Goal: Check status: Check status

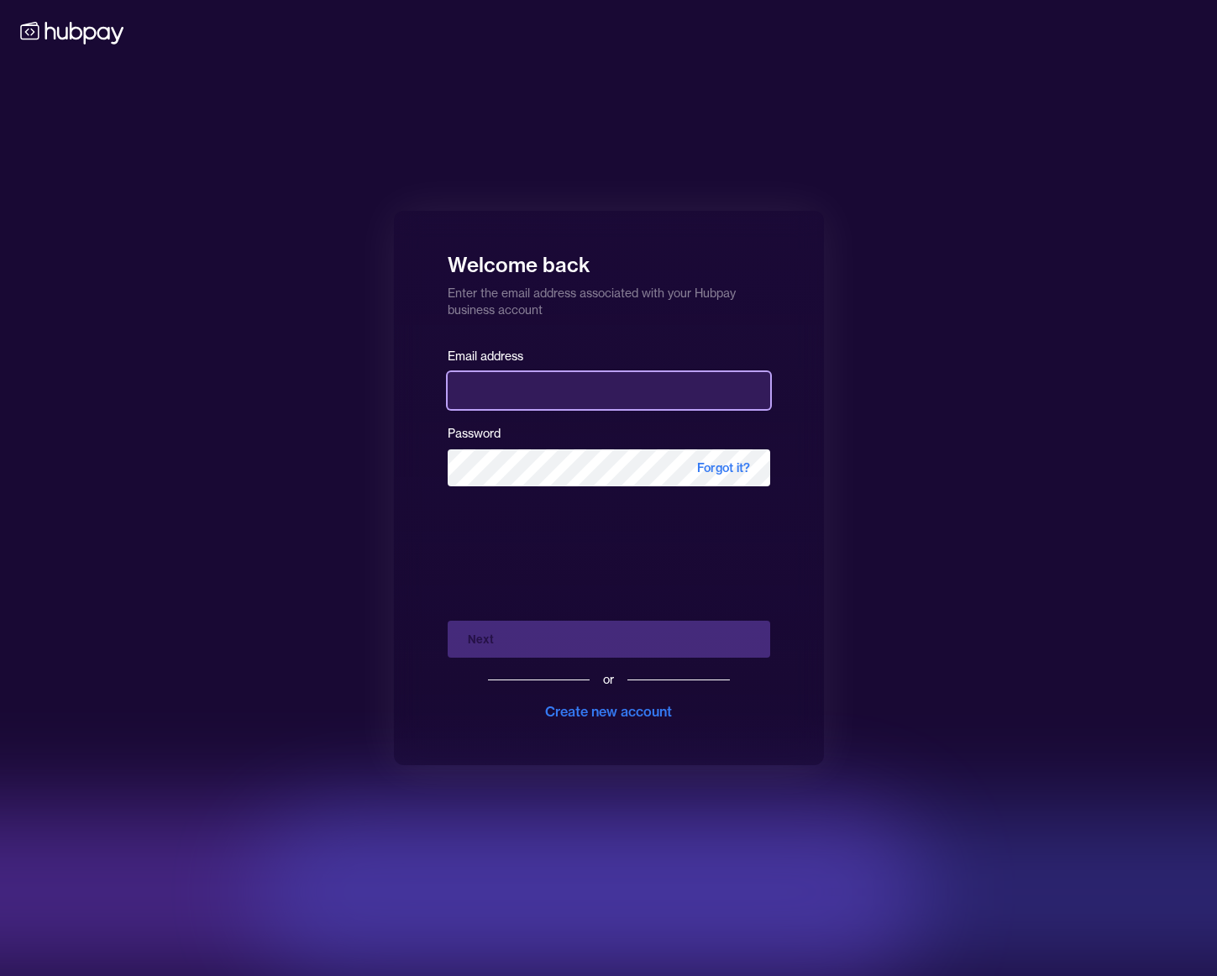
click at [585, 374] on input "email" at bounding box center [609, 390] width 322 height 37
type input "**********"
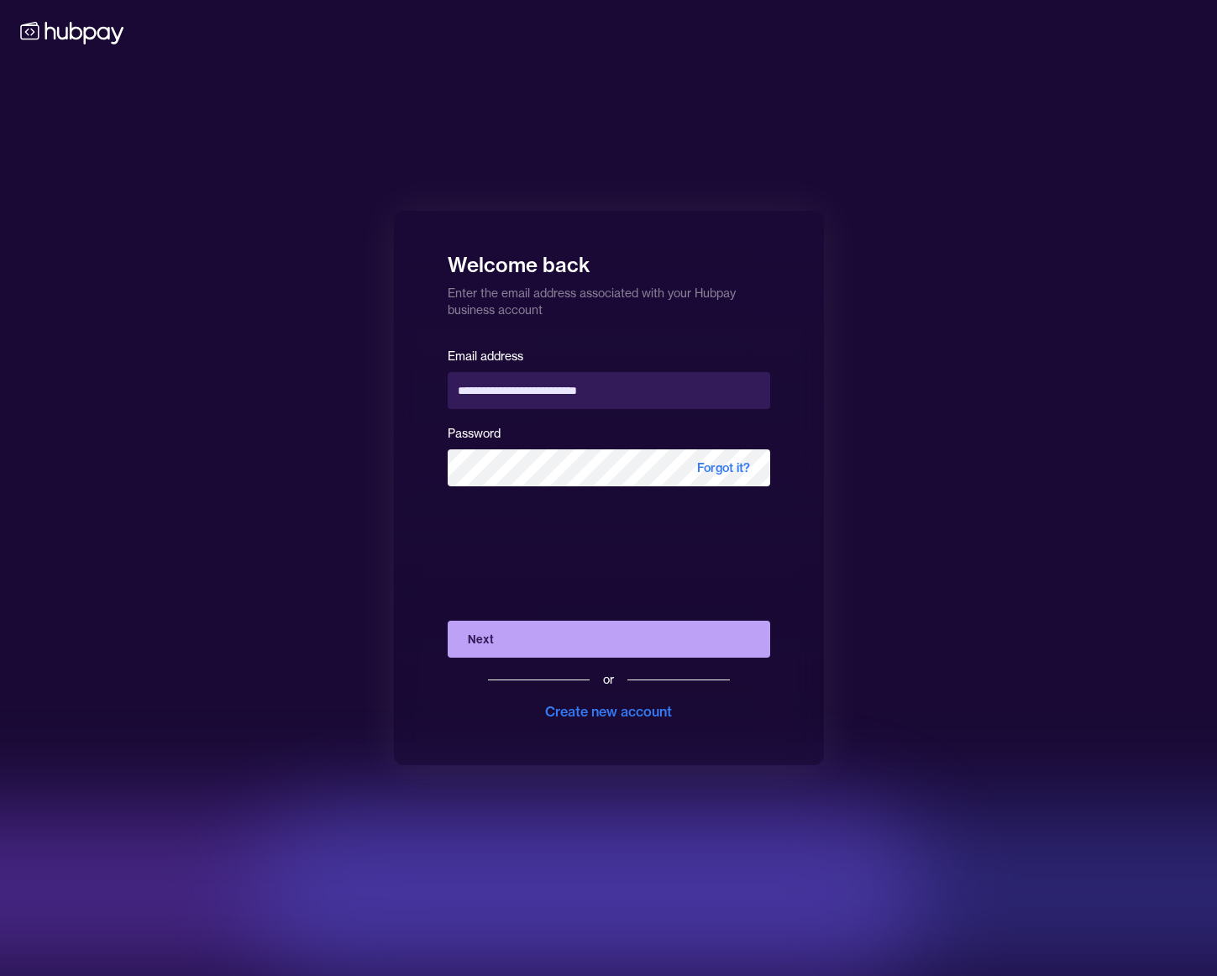
click at [558, 651] on button "Next" at bounding box center [609, 639] width 322 height 37
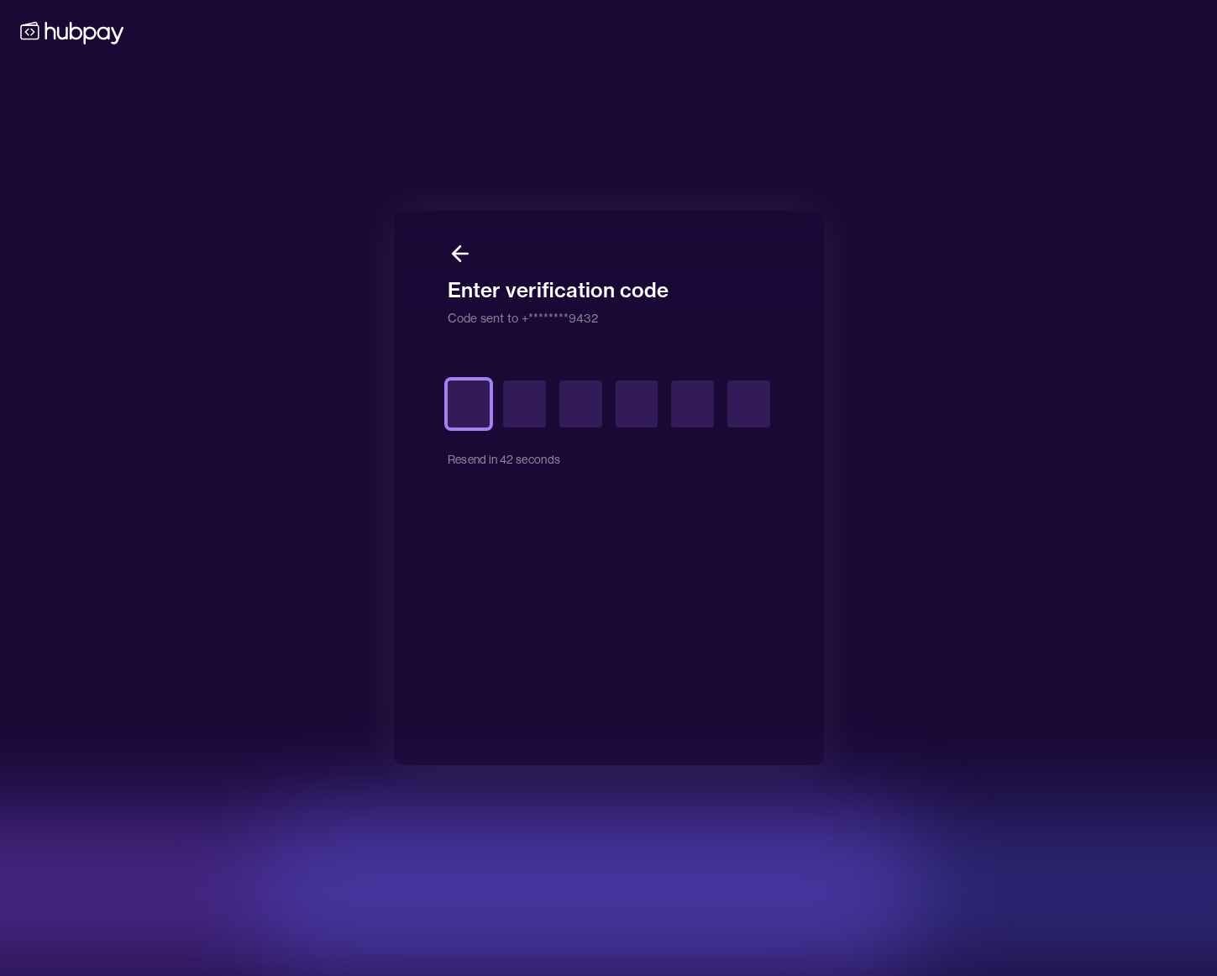
type input "*"
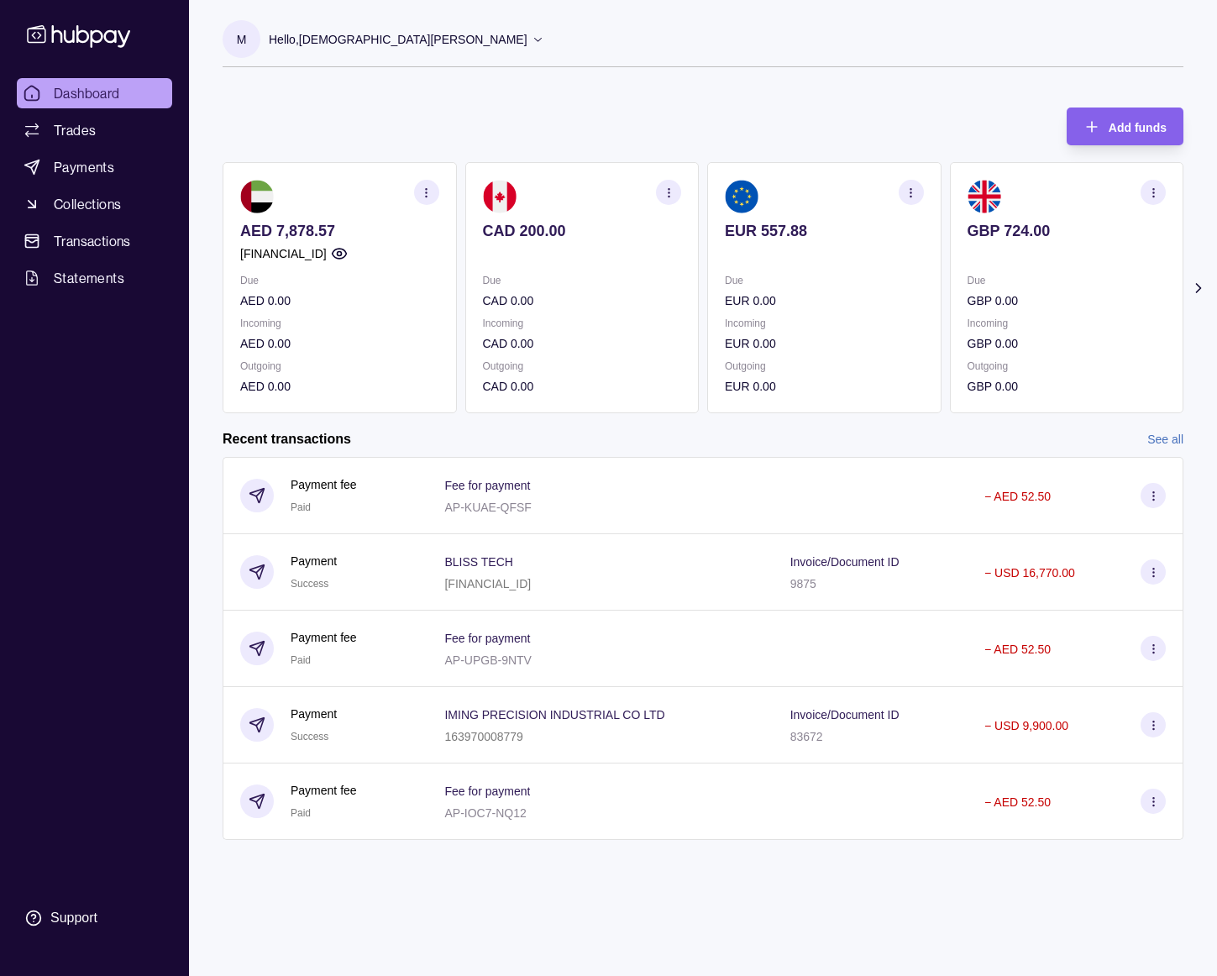
click at [1172, 440] on link "See all" at bounding box center [1165, 439] width 36 height 18
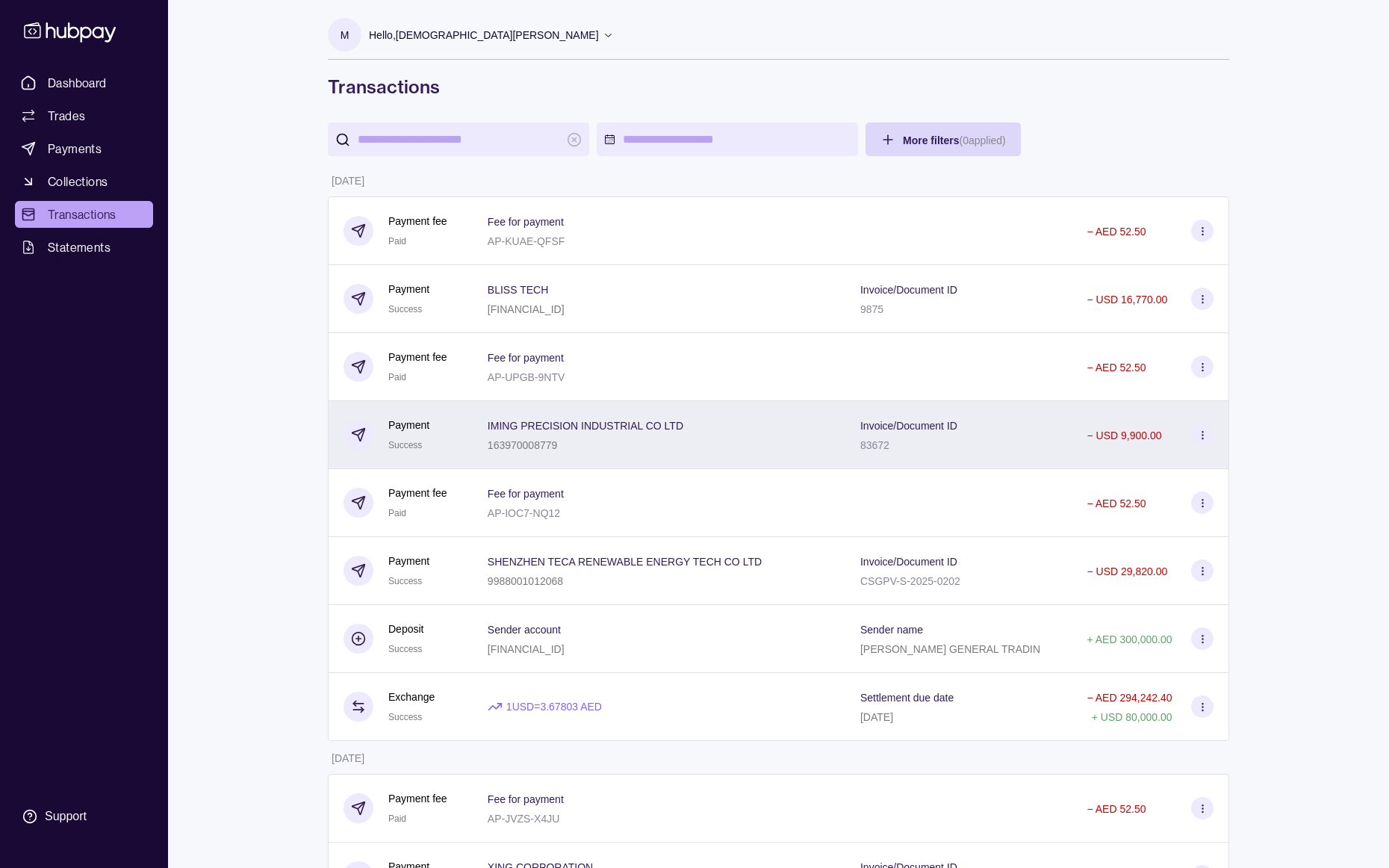
click at [730, 434] on div "IMING PRECISION INDUSTRIAL CO LTD 163970008779" at bounding box center [658, 435] width 342 height 37
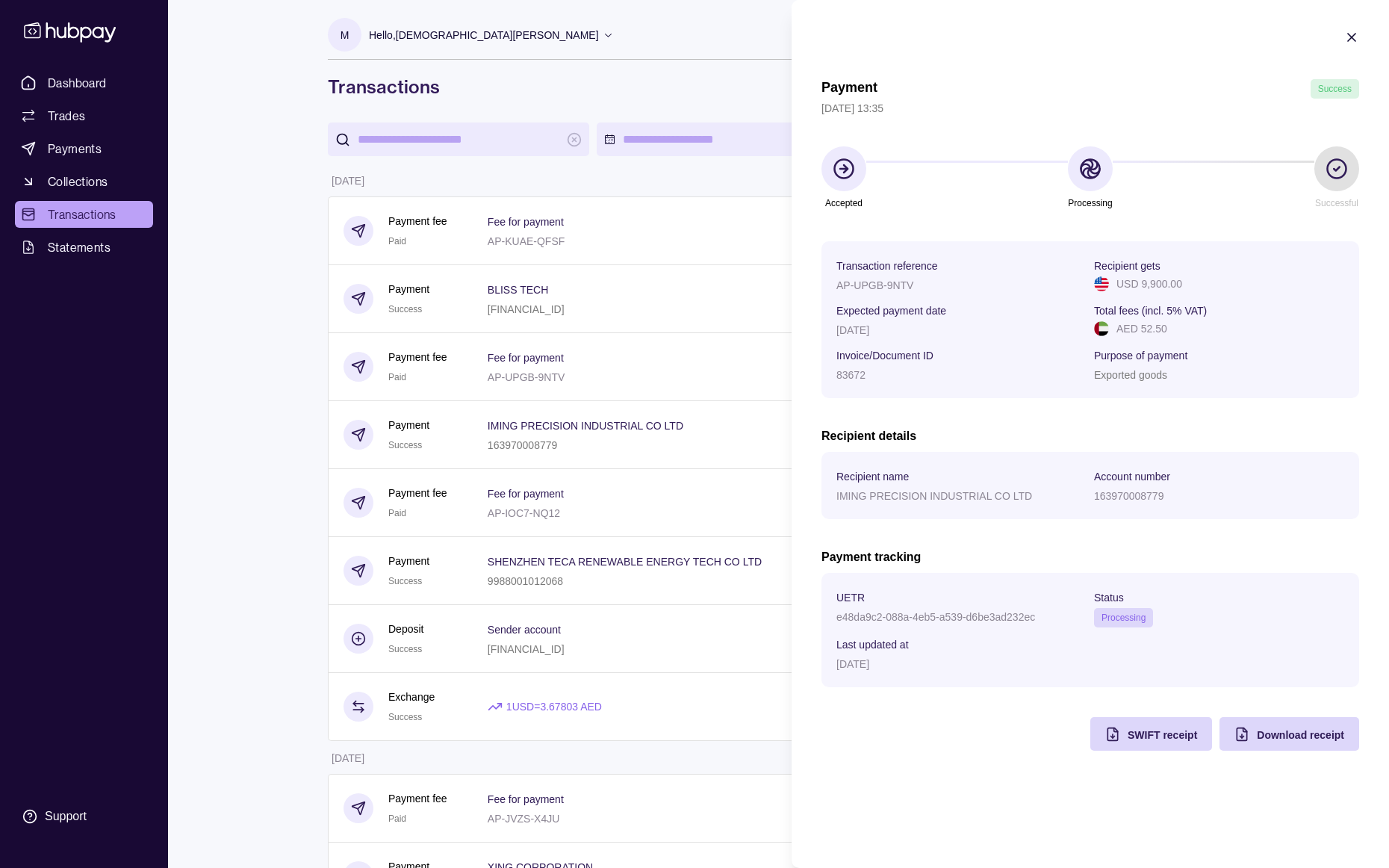
click at [541, 565] on html "Dashboard Trades Payments Collections Transactions Statements Support M Hello, …" at bounding box center [694, 809] width 1389 height 1619
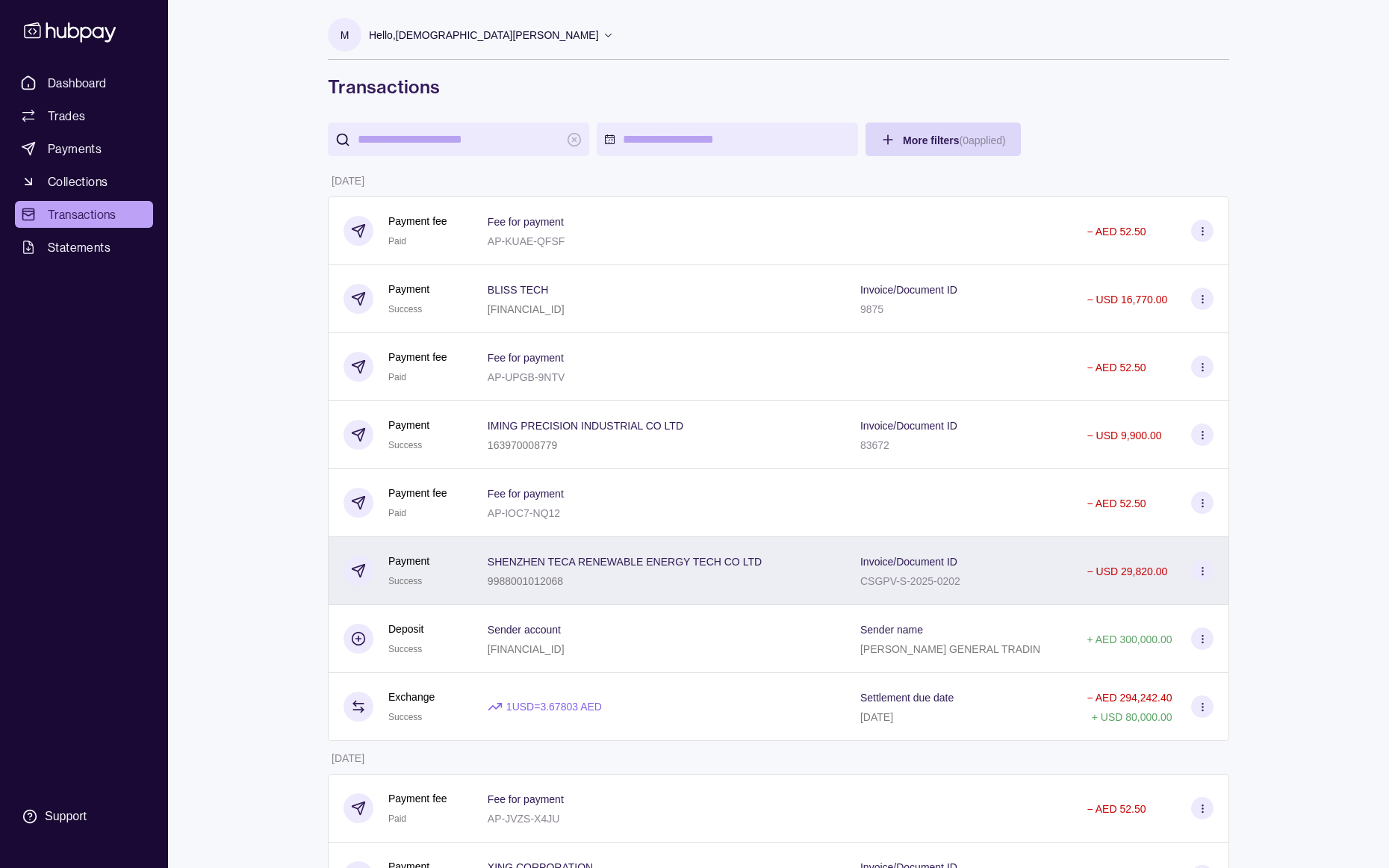
click at [599, 590] on div "SHENZHEN TECA RENEWABLE ENERGY TECH CO LTD 9988001012068" at bounding box center [659, 571] width 373 height 68
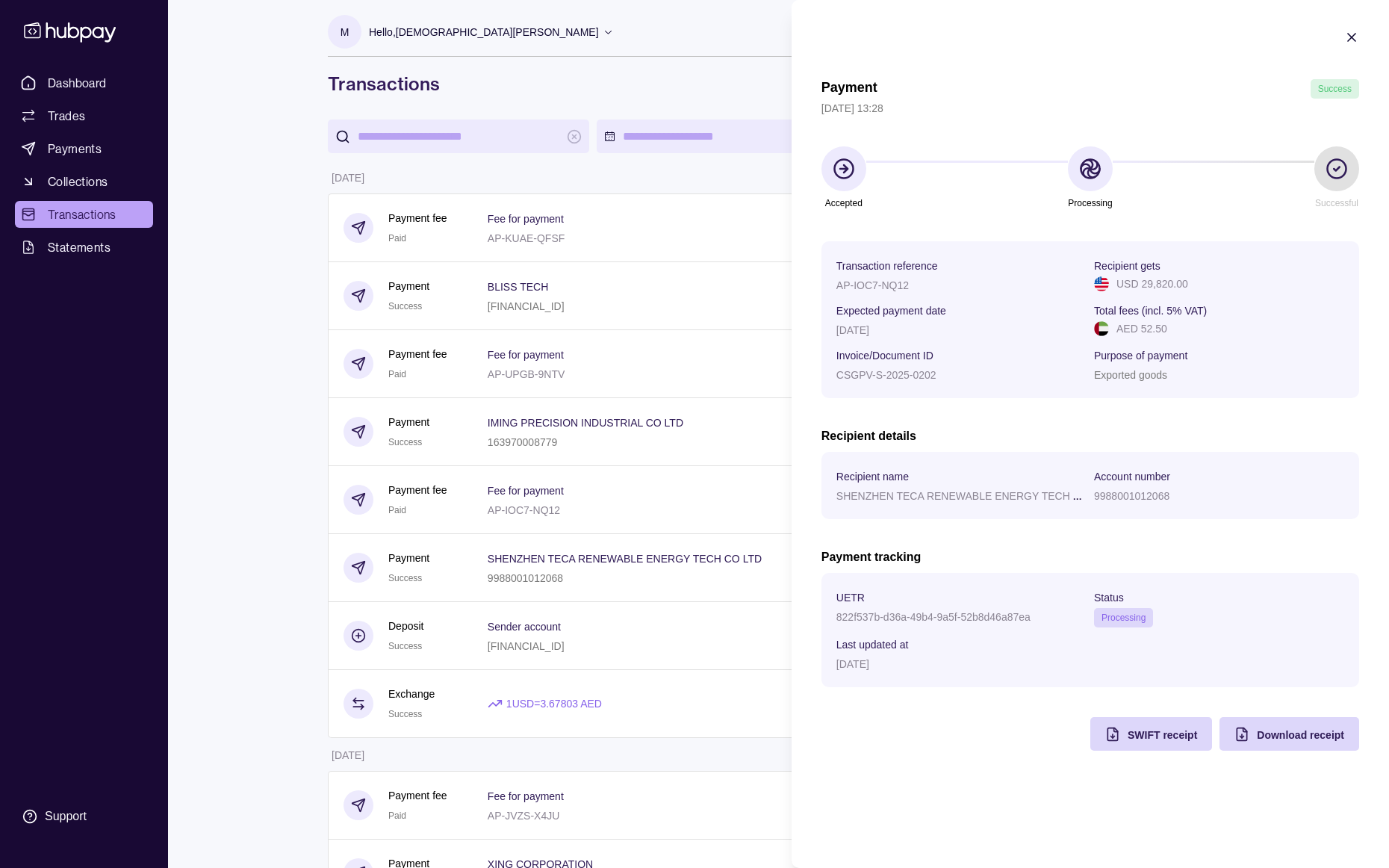
scroll to position [7, 0]
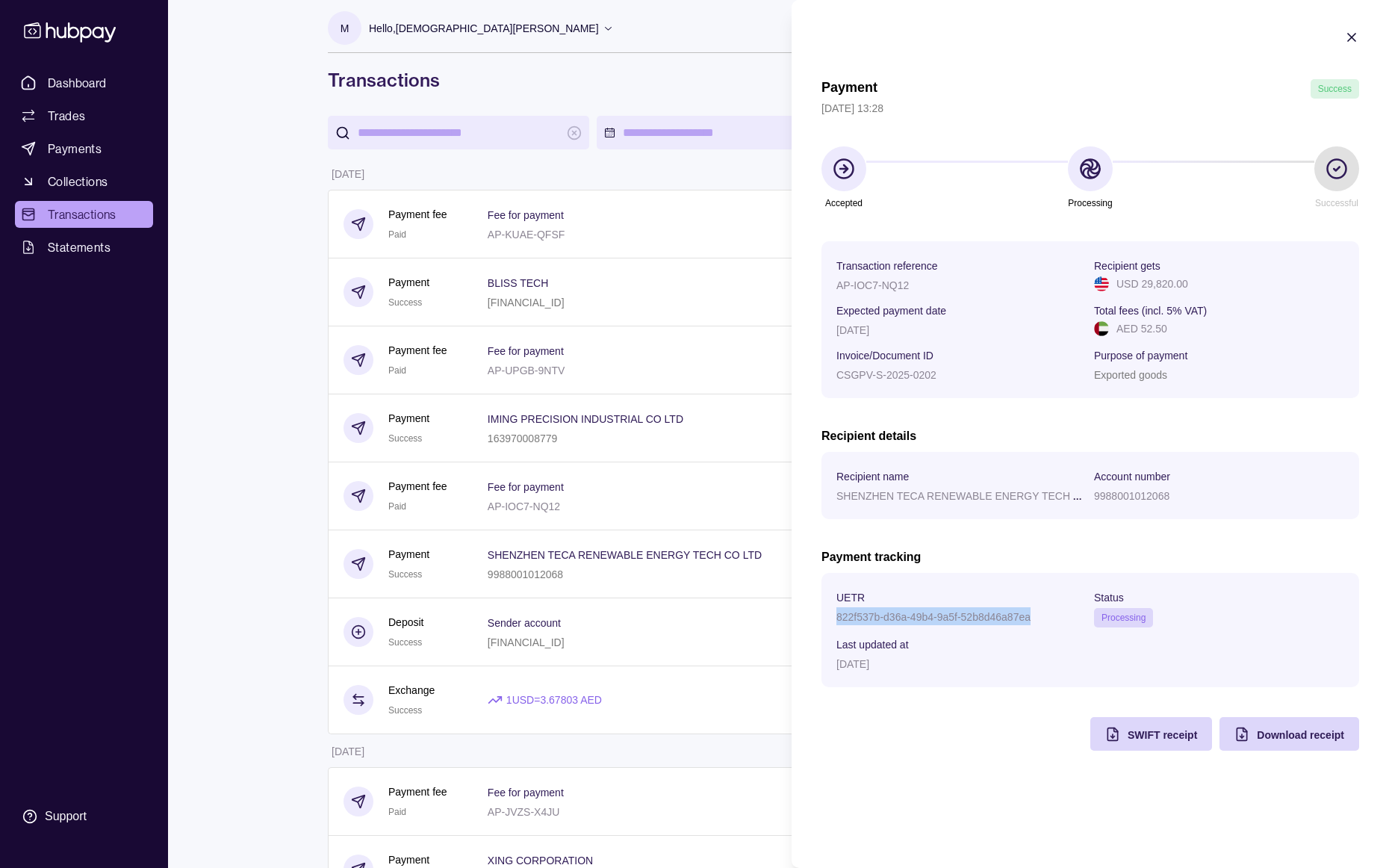
drag, startPoint x: 1030, startPoint y: 615, endPoint x: 827, endPoint y: 613, distance: 203.0
click at [827, 613] on section "UETR 822f537b-d36a-49b4-9a5f-52b8d46a87ea Status Processing Last updated at [DA…" at bounding box center [1090, 630] width 538 height 114
copy p "822f537b-d36a-49b4-9a5f-52b8d46a87ea"
drag, startPoint x: 977, startPoint y: 618, endPoint x: 318, endPoint y: 53, distance: 868.0
click at [0, 0] on html "Dashboard Trades Payments Collections Transactions Statements Support M Hello, …" at bounding box center [694, 802] width 1389 height 1619
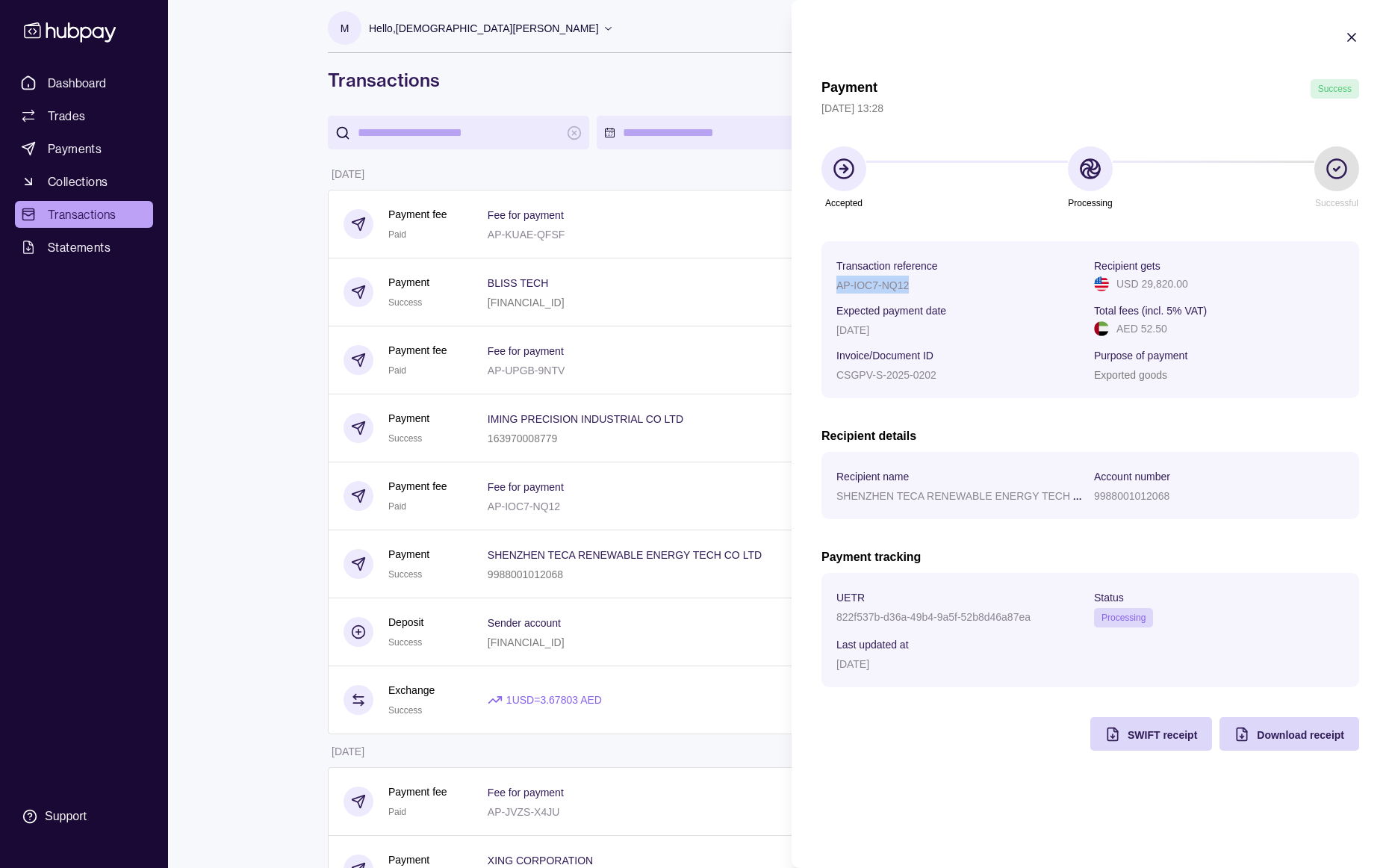
drag, startPoint x: 908, startPoint y: 283, endPoint x: 838, endPoint y: 283, distance: 70.0
click at [838, 283] on p "AP-IOC7-NQ12" at bounding box center [871, 285] width 72 height 12
copy p "AP-IOC7-NQ12"
drag, startPoint x: 866, startPoint y: 288, endPoint x: 501, endPoint y: 2, distance: 463.7
click at [0, 0] on html "Dashboard Trades Payments Collections Transactions Statements Support M Hello, …" at bounding box center [694, 802] width 1389 height 1619
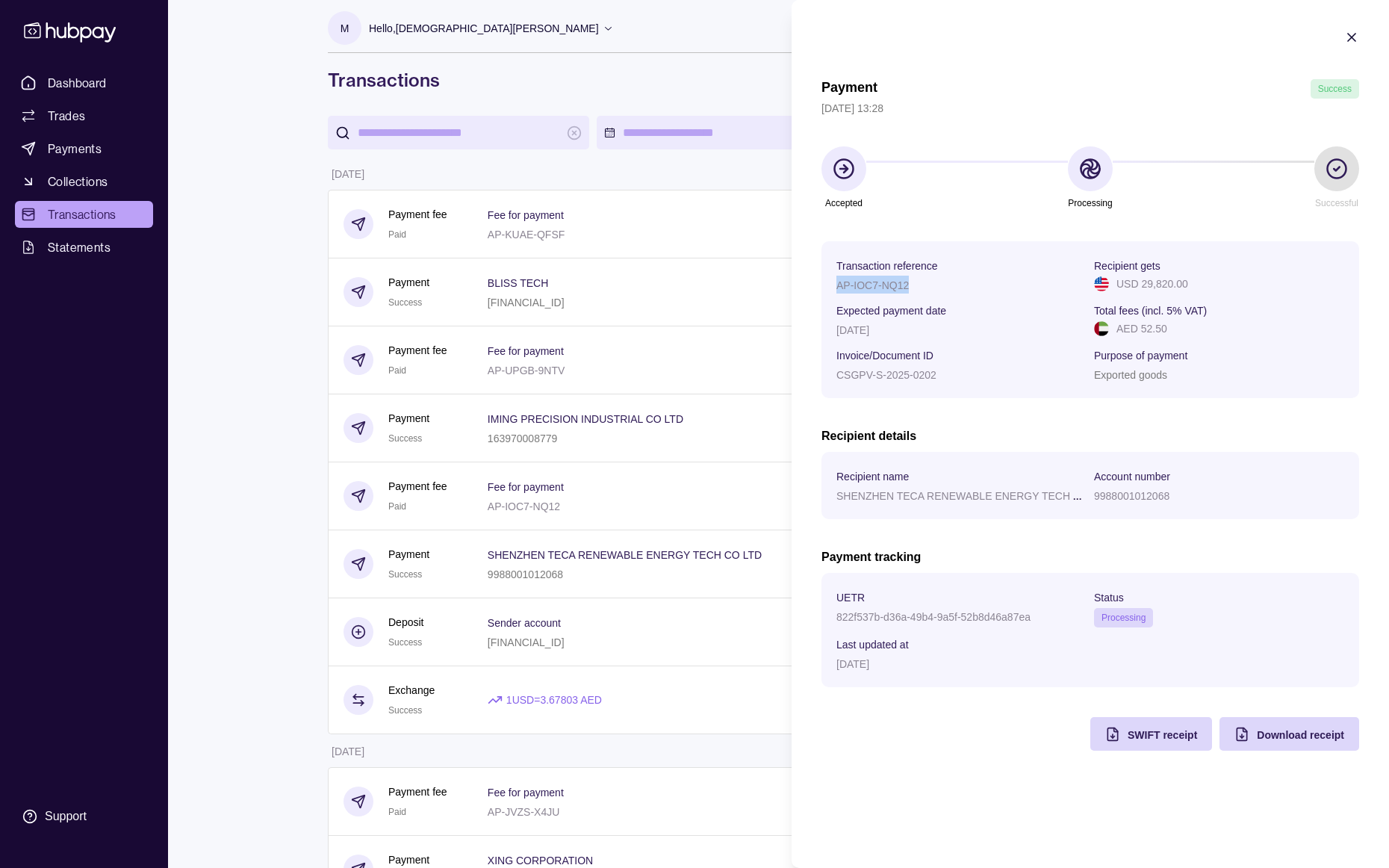
click at [1081, 34] on icon "button" at bounding box center [1351, 37] width 15 height 15
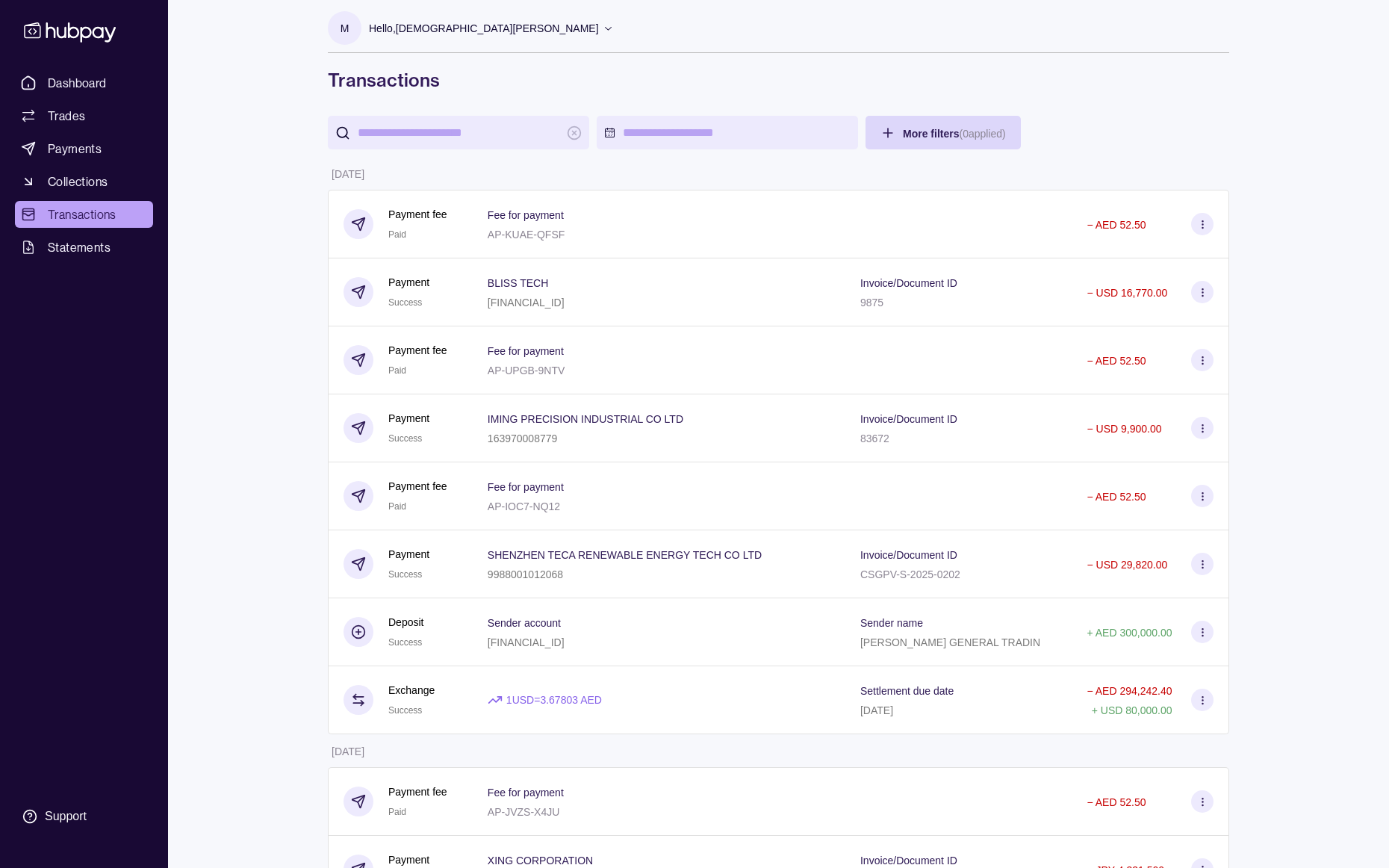
click at [701, 431] on div "IMING PRECISION INDUSTRIAL CO LTD 163970008779" at bounding box center [658, 428] width 342 height 37
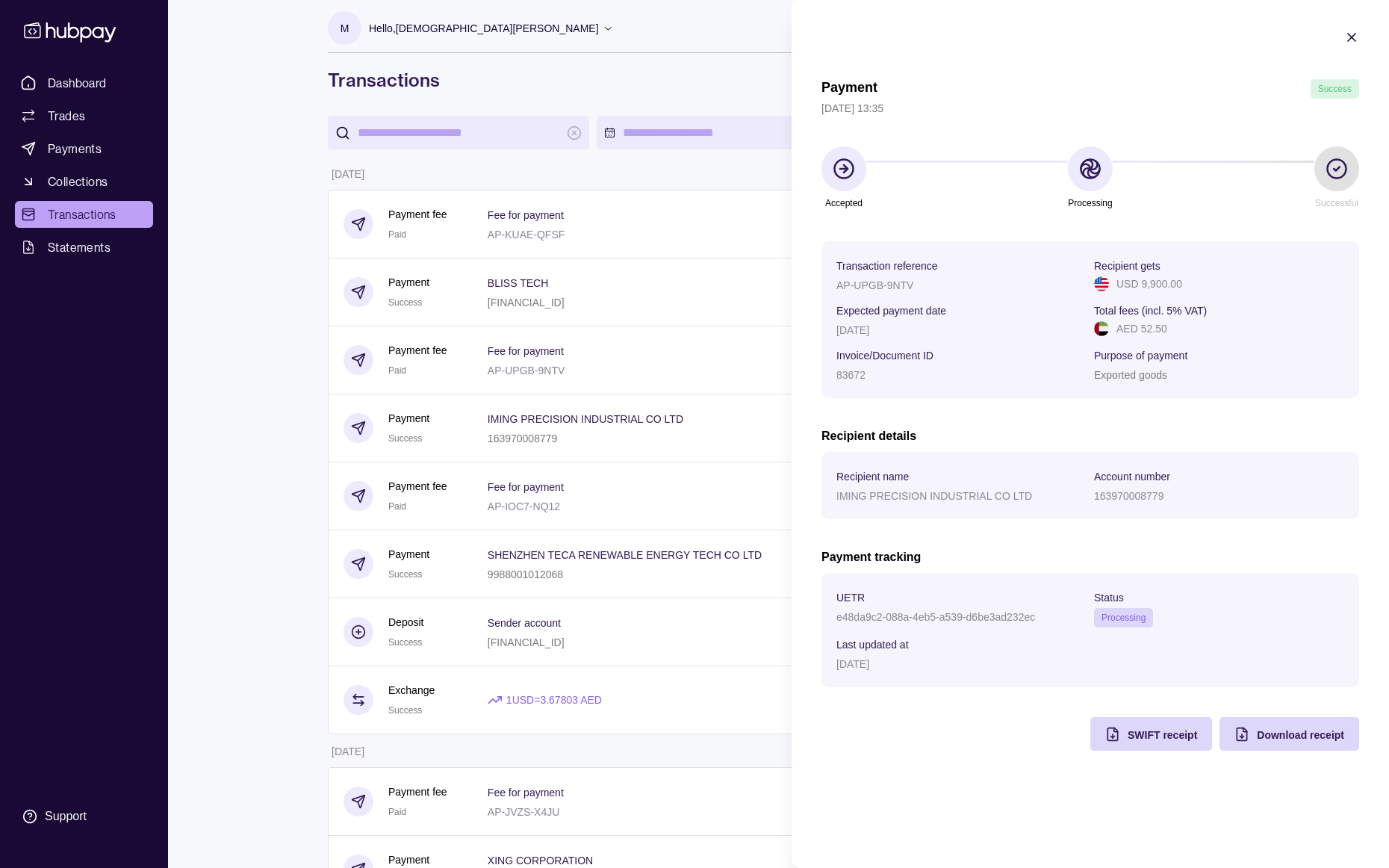
click at [1035, 619] on div "e48da9c2-088a-4eb5-a539-d6be3ad232ec" at bounding box center [960, 616] width 250 height 18
drag, startPoint x: 1034, startPoint y: 618, endPoint x: 827, endPoint y: 623, distance: 207.1
click at [823, 623] on section "UETR e48da9c2-088a-4eb5-a539-d6be3ad232ec Status Processing Last updated at [DA…" at bounding box center [1090, 630] width 538 height 114
copy p "e48da9c2-088a-4eb5-a539-d6be3ad232ec"
drag, startPoint x: 912, startPoint y: 284, endPoint x: 827, endPoint y: 288, distance: 85.1
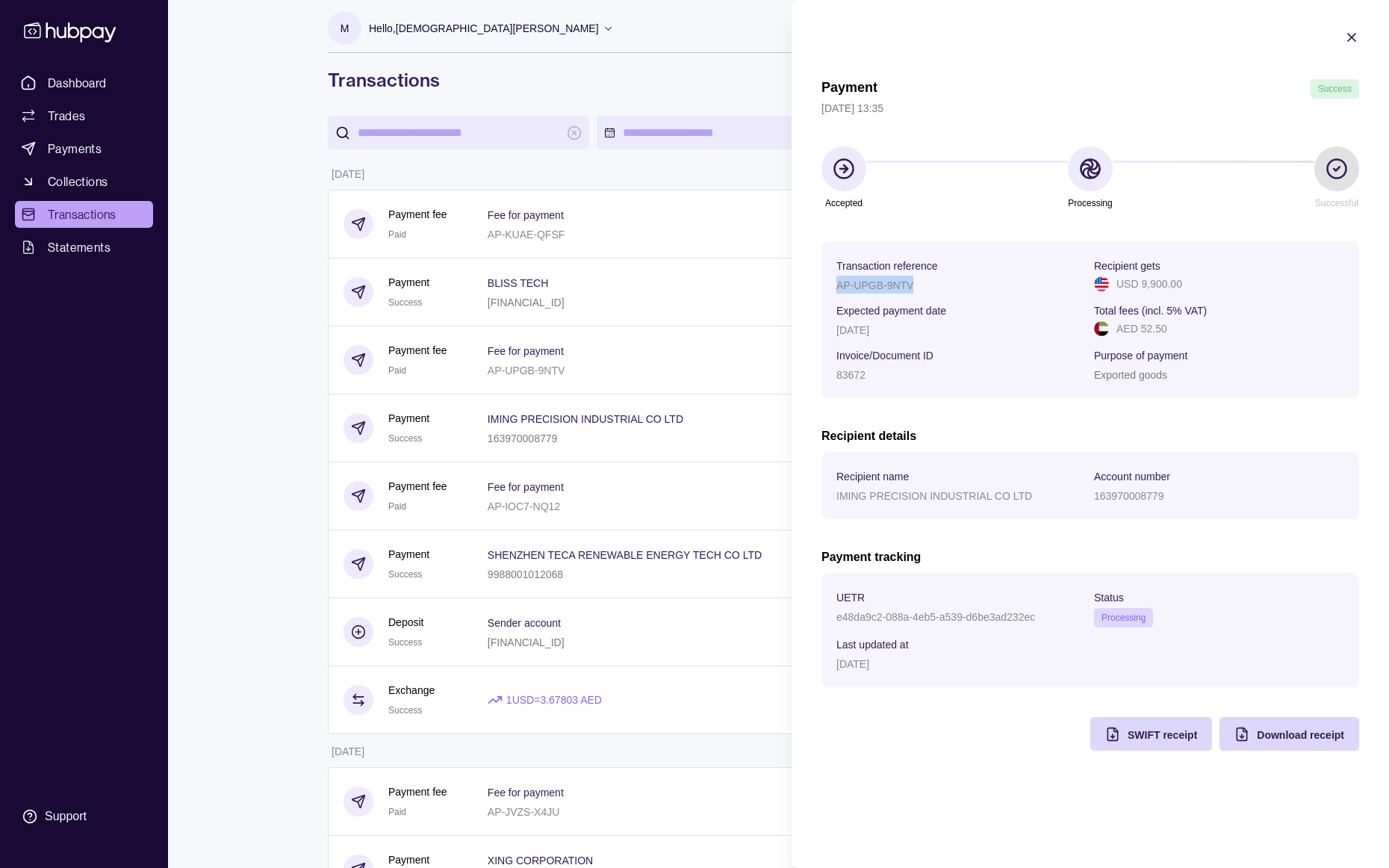
click at [827, 288] on section "Transaction reference AP-UPGB-9NTV Recipient gets USD 9,900.00 Expected payment…" at bounding box center [1090, 319] width 538 height 157
copy p "AP-UPGB-9NTV"
click at [1081, 44] on div at bounding box center [1351, 40] width 15 height 20
click at [1081, 40] on icon "button" at bounding box center [1351, 37] width 15 height 15
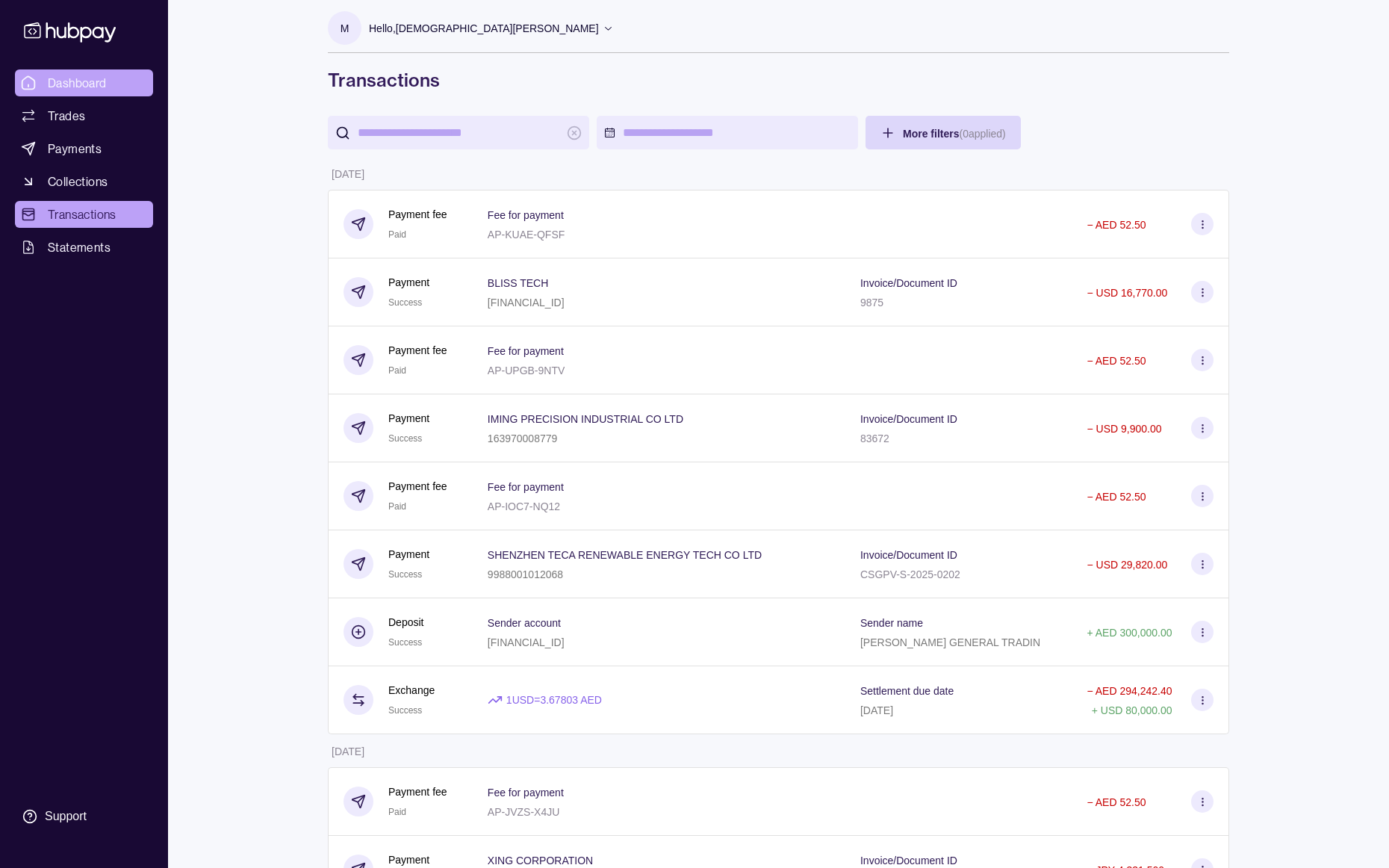
click at [95, 81] on span "Dashboard" at bounding box center [77, 83] width 59 height 18
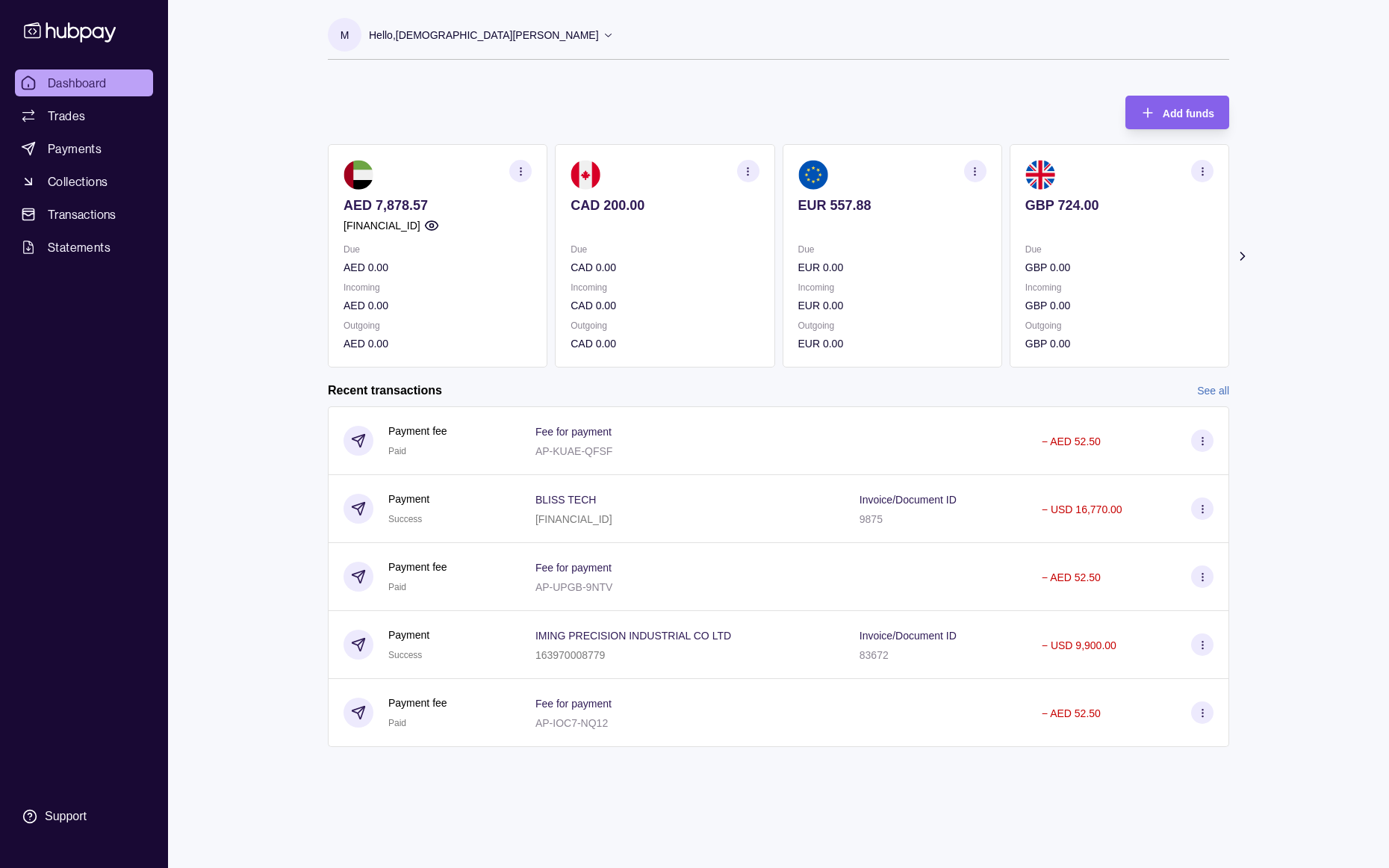
click at [1081, 391] on div "Dashboard Trades Payments Collections Transactions Statements Support M Hello, …" at bounding box center [694, 434] width 1389 height 868
click at [1081, 392] on link "See all" at bounding box center [1213, 390] width 32 height 16
